Goal: Information Seeking & Learning: Compare options

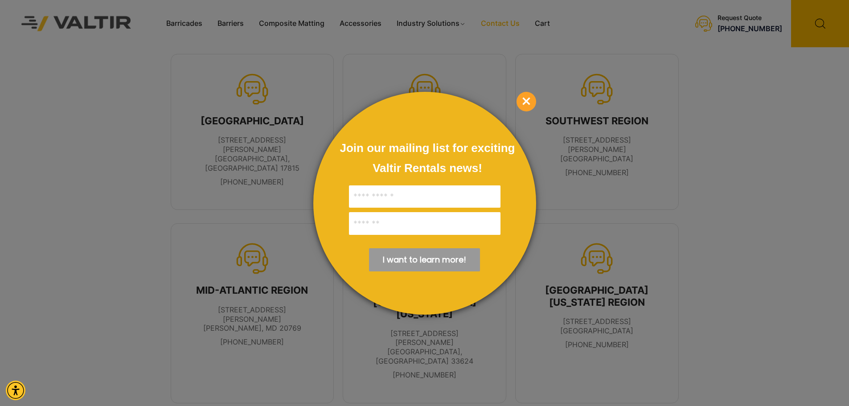
click at [514, 101] on div "Join our mailing list for exciting Valtir Rentals ​news! I want to learn more! …" at bounding box center [424, 203] width 223 height 223
click at [525, 99] on span "×" at bounding box center [526, 102] width 20 height 20
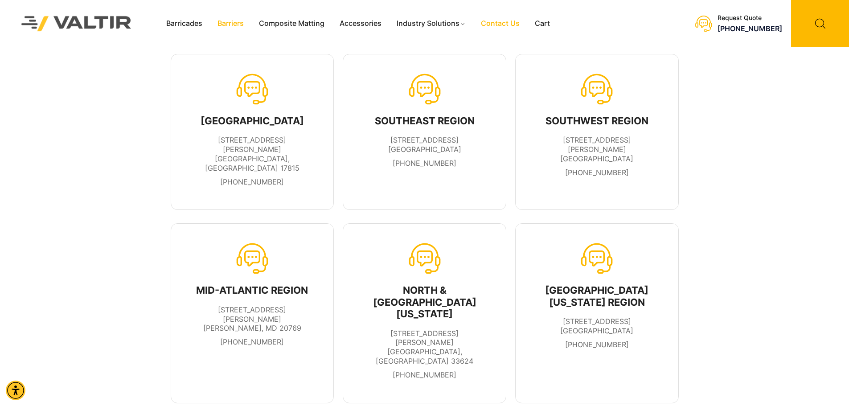
click at [229, 21] on link "Barriers" at bounding box center [230, 23] width 41 height 13
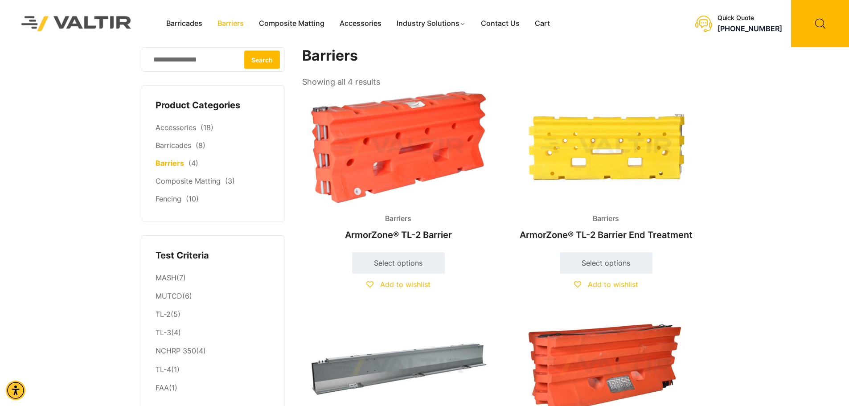
click at [386, 151] on img at bounding box center [398, 146] width 192 height 115
click at [632, 150] on img at bounding box center [606, 146] width 192 height 115
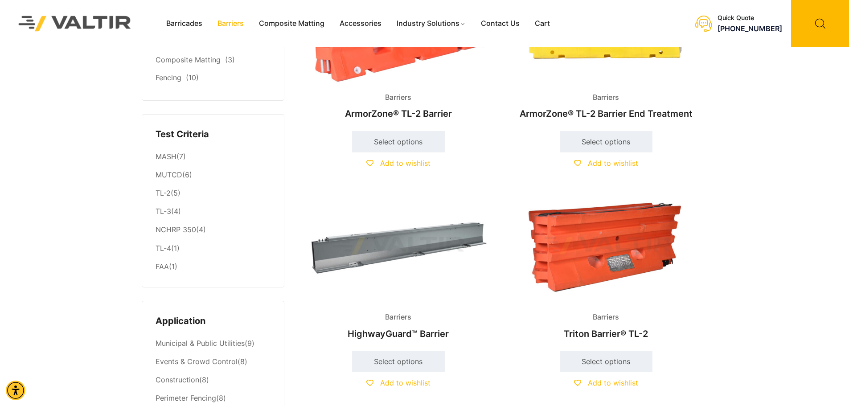
scroll to position [134, 0]
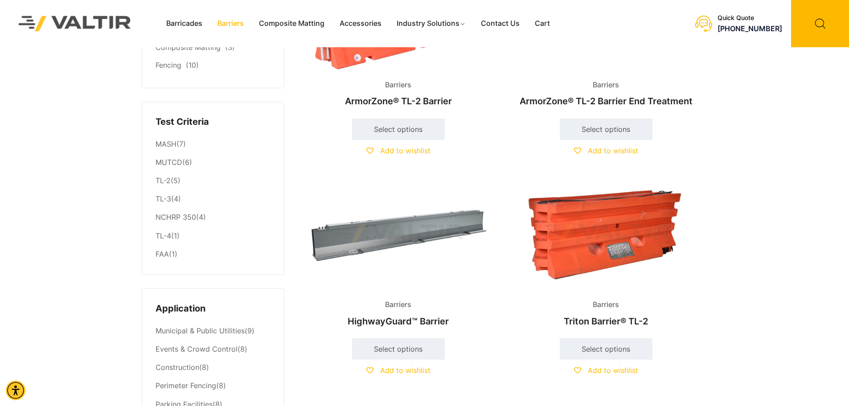
drag, startPoint x: 608, startPoint y: 239, endPoint x: 603, endPoint y: 240, distance: 5.1
click at [608, 239] on img at bounding box center [606, 233] width 192 height 115
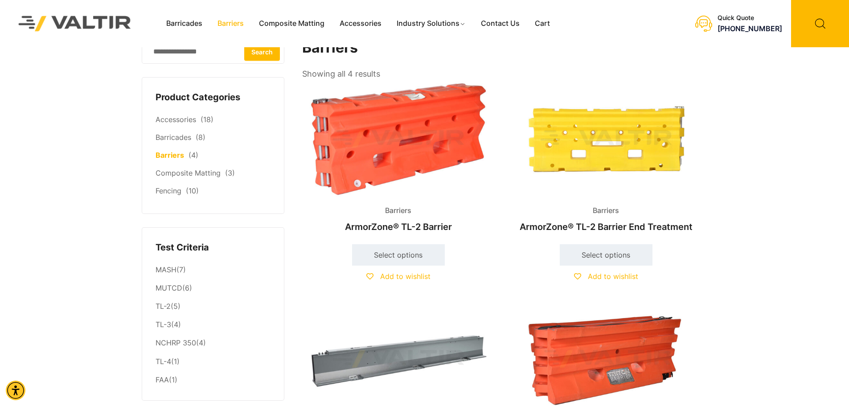
scroll to position [0, 0]
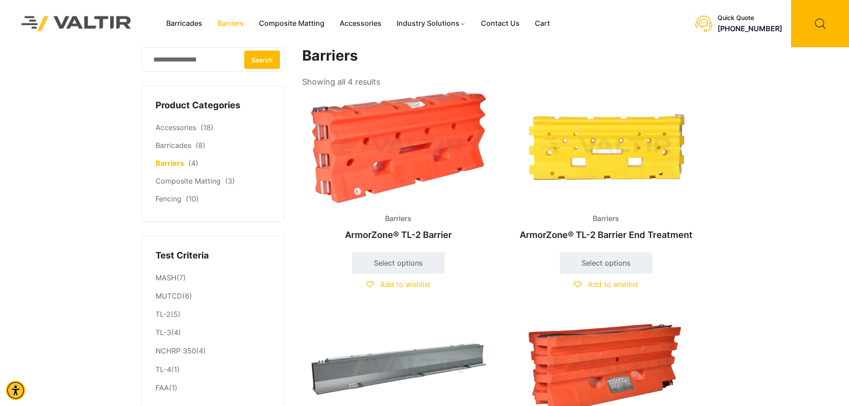
click at [402, 161] on img at bounding box center [398, 146] width 192 height 115
click at [633, 147] on img at bounding box center [606, 146] width 192 height 115
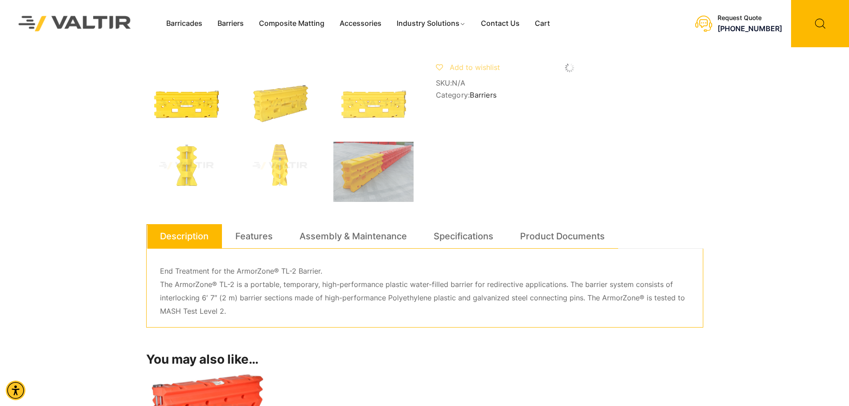
scroll to position [267, 0]
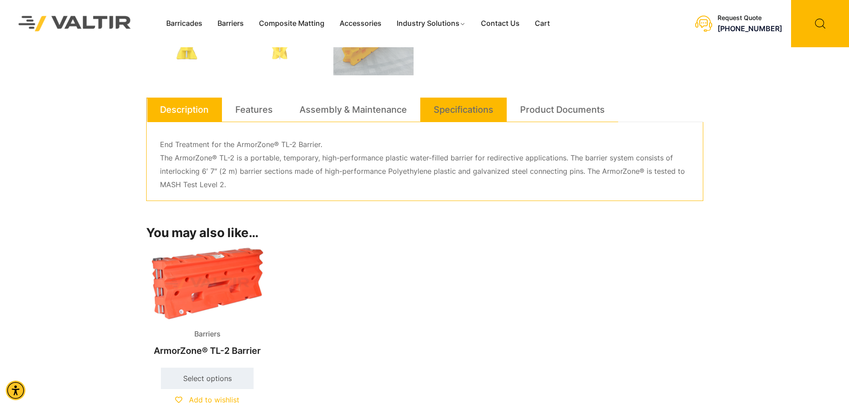
click at [456, 103] on link "Specifications" at bounding box center [463, 110] width 60 height 24
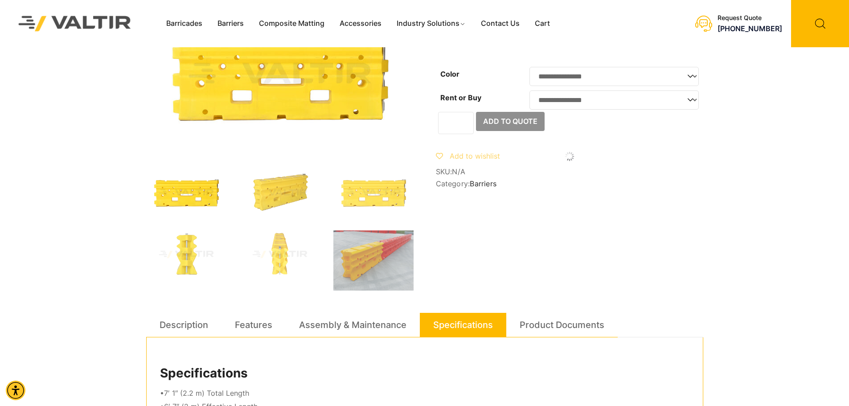
scroll to position [0, 0]
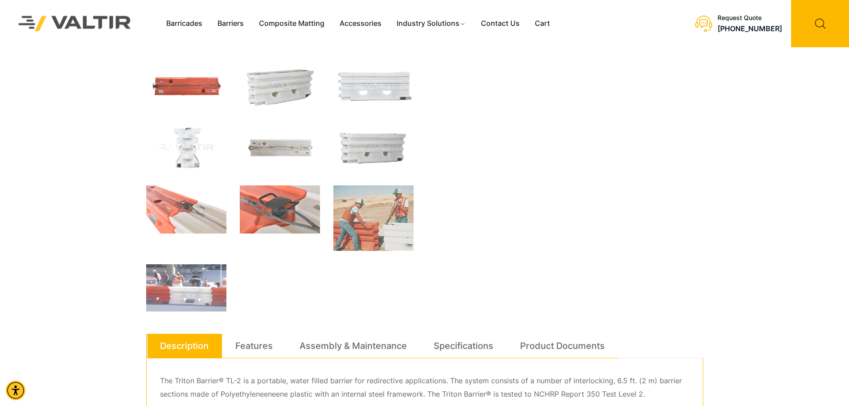
scroll to position [223, 0]
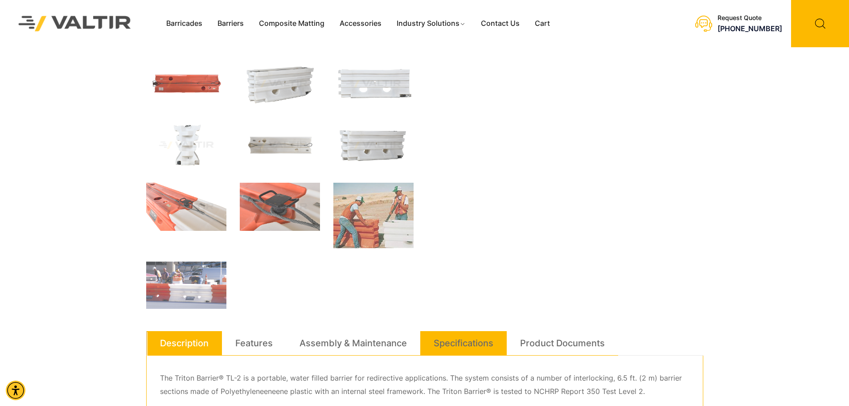
click at [455, 338] on link "Specifications" at bounding box center [463, 343] width 60 height 24
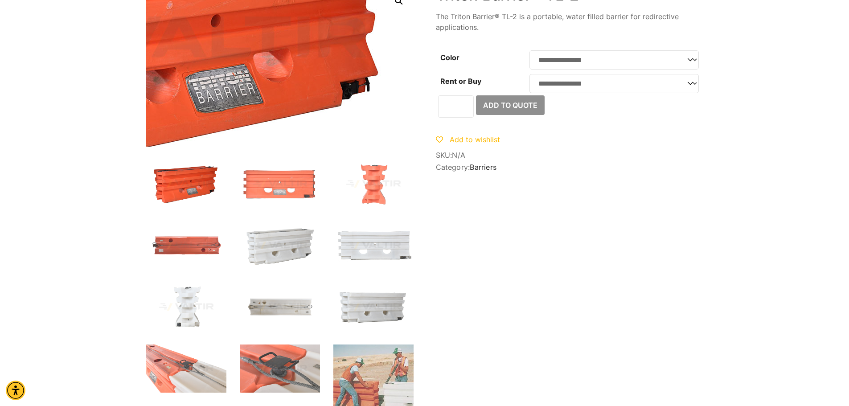
scroll to position [0, 0]
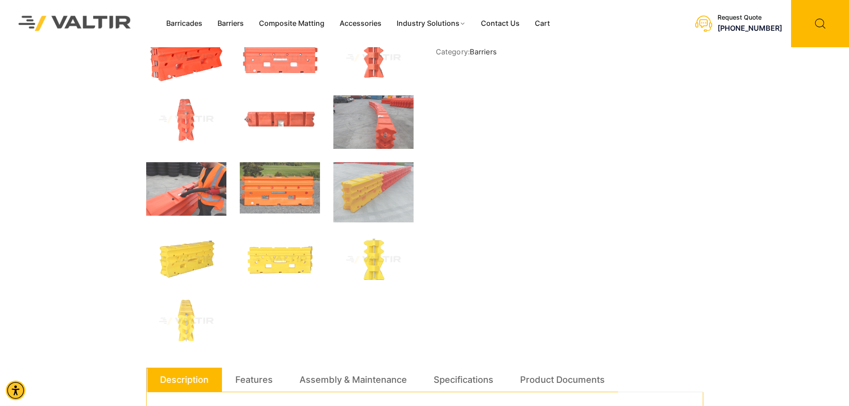
scroll to position [267, 0]
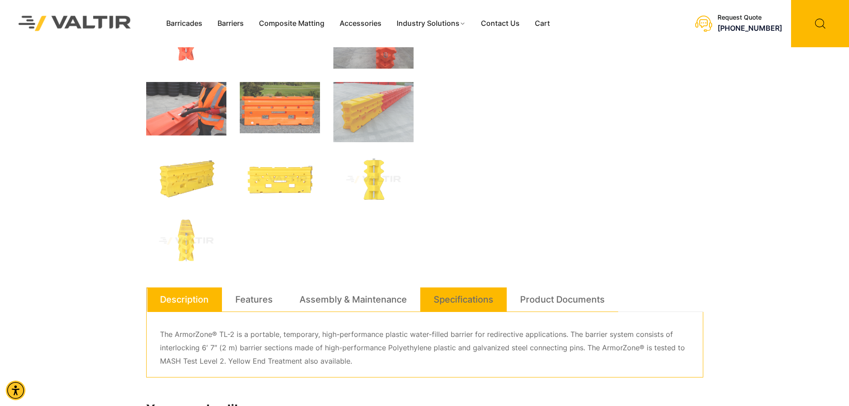
click at [464, 294] on link "Specifications" at bounding box center [463, 299] width 60 height 24
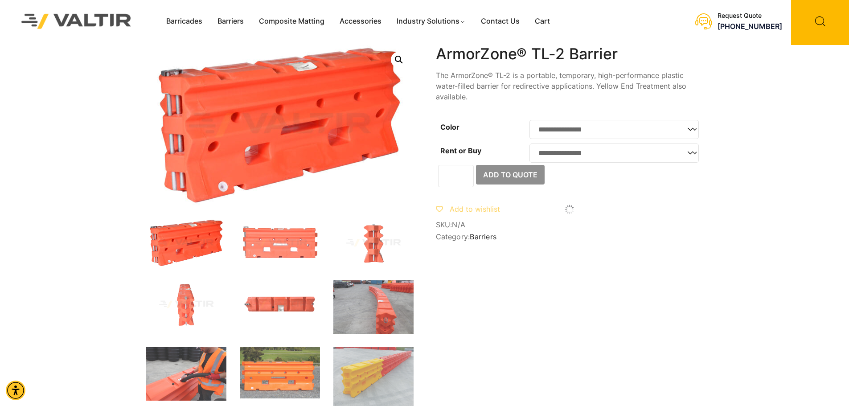
scroll to position [0, 0]
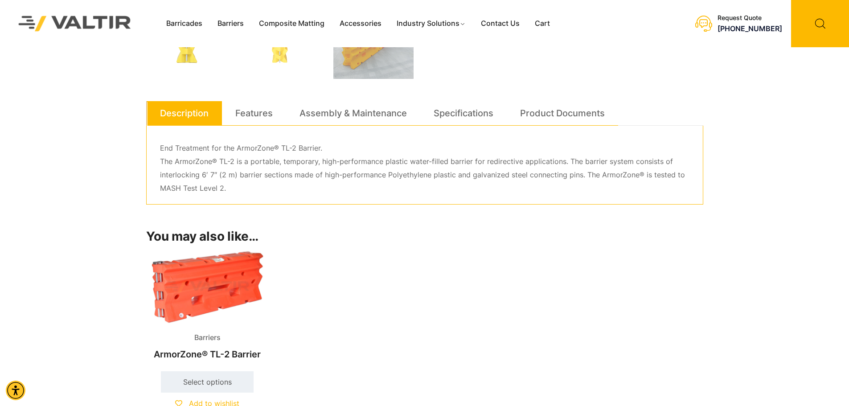
scroll to position [267, 0]
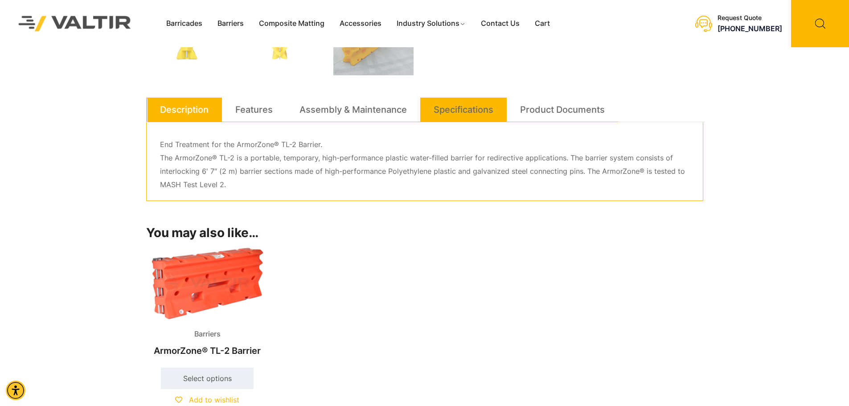
click at [466, 104] on link "Specifications" at bounding box center [463, 110] width 60 height 24
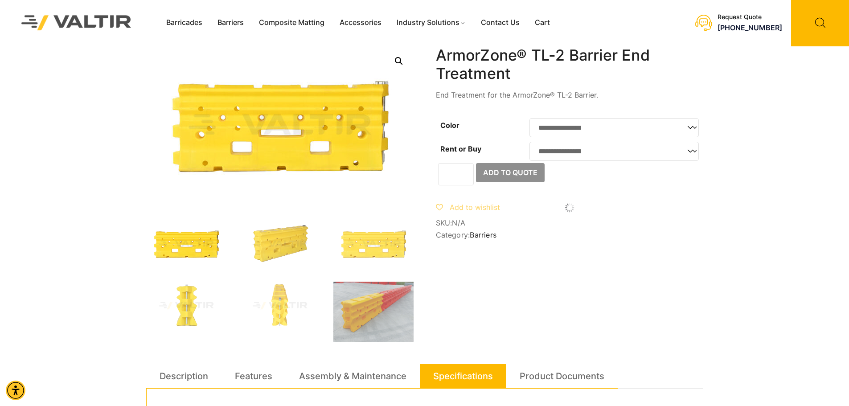
scroll to position [0, 0]
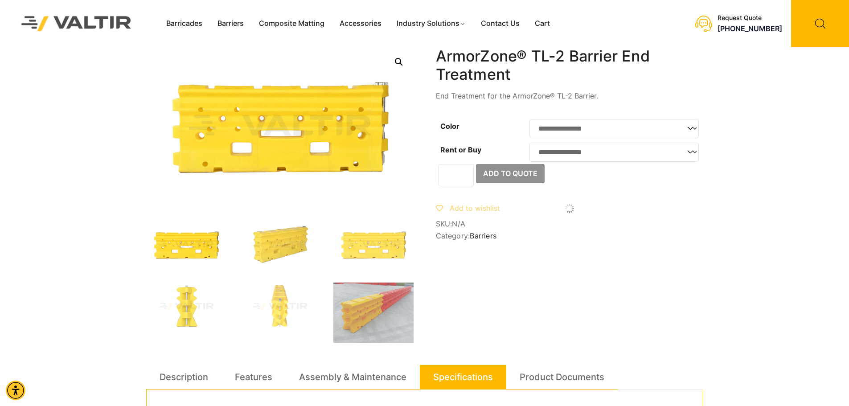
click at [690, 129] on select "**********" at bounding box center [613, 128] width 169 height 19
click at [689, 156] on select "**********" at bounding box center [613, 152] width 169 height 19
click at [692, 155] on select "**********" at bounding box center [613, 152] width 169 height 19
